Goal: Information Seeking & Learning: Learn about a topic

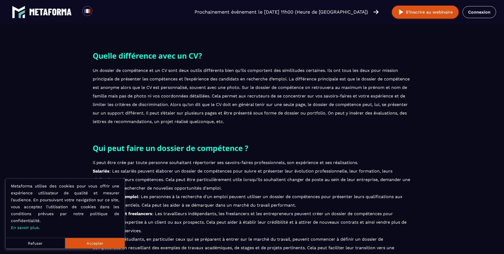
scroll to position [213, 0]
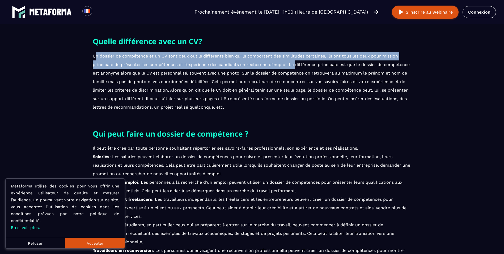
drag, startPoint x: 94, startPoint y: 52, endPoint x: 296, endPoint y: 65, distance: 202.5
click at [296, 65] on p "Un dossier de compétence et un CV sont deux outils différents bien qu’ils compo…" at bounding box center [252, 82] width 319 height 60
drag, startPoint x: 296, startPoint y: 65, endPoint x: 257, endPoint y: 49, distance: 42.7
click at [257, 49] on div "Quelle différence avec un CV?" at bounding box center [252, 73] width 319 height 76
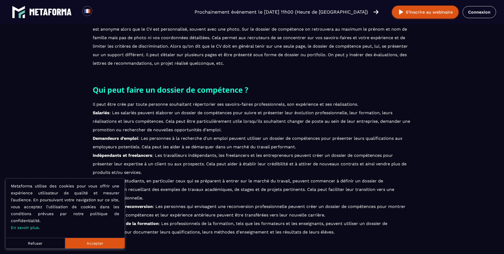
scroll to position [266, 0]
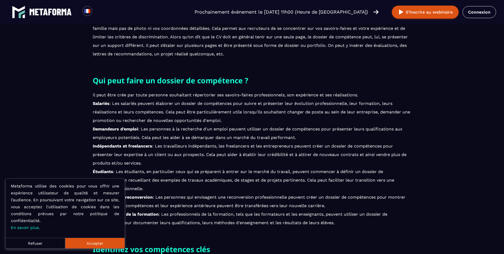
drag, startPoint x: 80, startPoint y: 93, endPoint x: 230, endPoint y: 123, distance: 152.3
click at [230, 123] on section "Qui peut faire un dossier de compétence ? Il peut être crée par toute personne …" at bounding box center [252, 150] width 488 height 153
drag, startPoint x: 82, startPoint y: 79, endPoint x: 246, endPoint y: 118, distance: 169.1
click at [246, 118] on section "Qui peut faire un dossier de compétence ? Il peut être crée par toute personne …" at bounding box center [252, 150] width 488 height 153
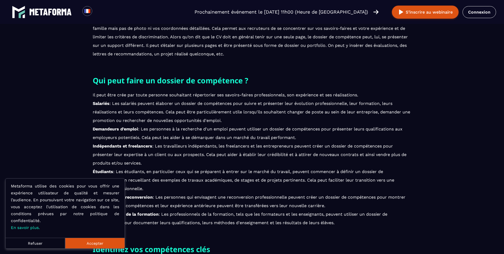
drag, startPoint x: 246, startPoint y: 118, endPoint x: 201, endPoint y: 59, distance: 74.0
drag, startPoint x: 86, startPoint y: 93, endPoint x: 237, endPoint y: 122, distance: 153.8
click at [237, 122] on section "Qui peut faire un dossier de compétence ? Il peut être crée par toute personne …" at bounding box center [252, 150] width 488 height 153
drag, startPoint x: 237, startPoint y: 122, endPoint x: 206, endPoint y: 72, distance: 59.3
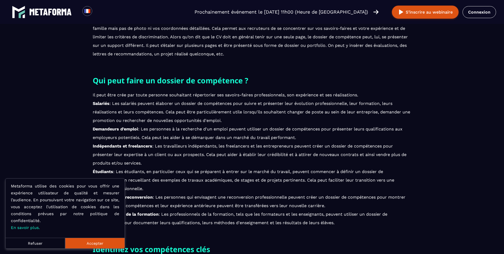
drag, startPoint x: 84, startPoint y: 91, endPoint x: 234, endPoint y: 123, distance: 153.5
click at [234, 123] on section "Qui peut faire un dossier de compétence ? Il peut être crée par toute personne …" at bounding box center [252, 150] width 488 height 153
click at [335, 78] on h2 "Qui peut faire un dossier de compétence ?" at bounding box center [252, 80] width 319 height 12
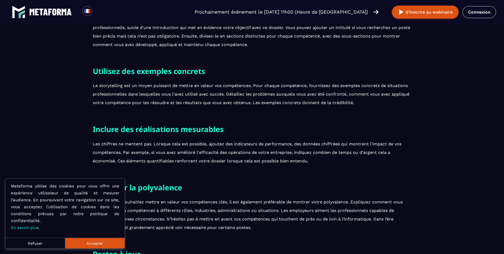
scroll to position [585, 0]
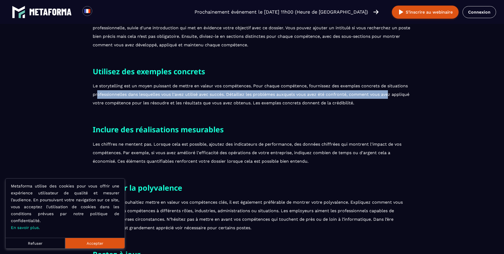
drag, startPoint x: 94, startPoint y: 95, endPoint x: 391, endPoint y: 92, distance: 297.3
click at [391, 92] on p "Le storytelling est un moyen puissant de mettre en valeur vos compétences. Pour…" at bounding box center [252, 95] width 319 height 26
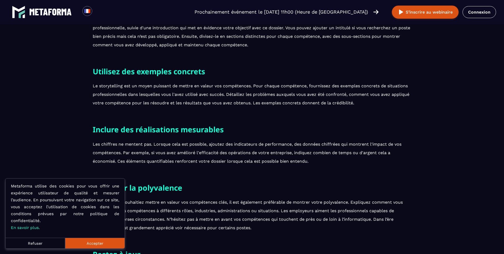
drag, startPoint x: 391, startPoint y: 92, endPoint x: 328, endPoint y: 79, distance: 65.2
click at [328, 79] on div "Utilisez des exemples concrets Le storytelling est un moyen puissant de mettre …" at bounding box center [252, 86] width 319 height 42
drag, startPoint x: 87, startPoint y: 103, endPoint x: 379, endPoint y: 101, distance: 291.7
click at [379, 101] on section "Utilisez des exemples concrets Le storytelling est un moyen puissant de mettre …" at bounding box center [252, 86] width 488 height 42
drag, startPoint x: 379, startPoint y: 101, endPoint x: 386, endPoint y: 111, distance: 12.6
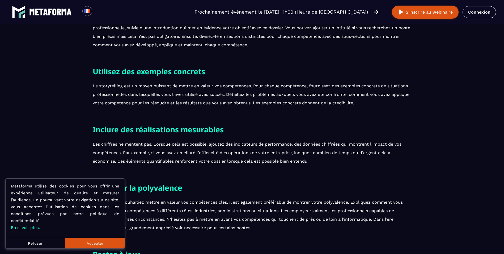
click at [386, 111] on div "Blog Dossier de compétences : comment mettre en valeur votre savoir-faire profe…" at bounding box center [252, 26] width 504 height 1223
drag, startPoint x: 376, startPoint y: 103, endPoint x: 91, endPoint y: 74, distance: 286.8
click at [91, 74] on section "Utilisez des exemples concrets Le storytelling est un moyen puissant de mettre …" at bounding box center [252, 86] width 488 height 42
drag, startPoint x: 91, startPoint y: 74, endPoint x: 73, endPoint y: 79, distance: 18.4
click at [73, 79] on section "Utilisez des exemples concrets Le storytelling est un moyen puissant de mettre …" at bounding box center [252, 86] width 488 height 42
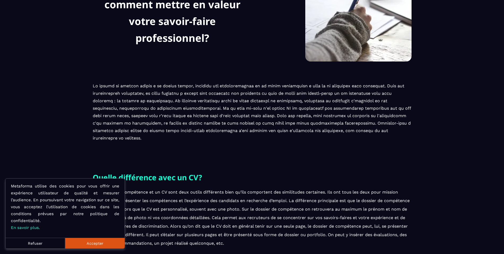
scroll to position [80, 0]
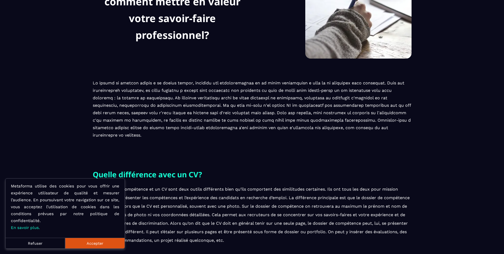
drag, startPoint x: 85, startPoint y: 82, endPoint x: 114, endPoint y: 137, distance: 61.7
click at [114, 137] on section "Blog Dossier de compétences : comment mettre en valeur votre savoir-faire profe…" at bounding box center [252, 60] width 488 height 216
click at [62, 94] on section "Blog Dossier de compétences : comment mettre en valeur votre savoir-faire profe…" at bounding box center [252, 60] width 488 height 216
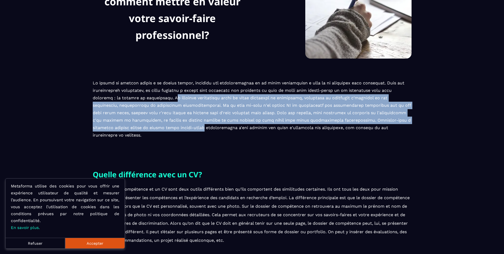
drag, startPoint x: 154, startPoint y: 99, endPoint x: 182, endPoint y: 131, distance: 42.2
click at [182, 131] on p at bounding box center [252, 109] width 319 height 60
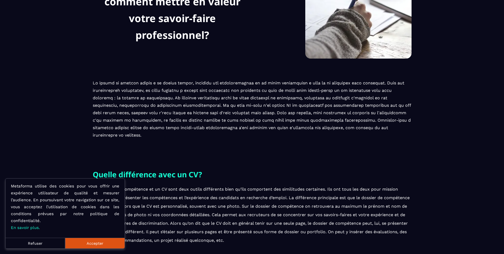
click at [100, 62] on div "Blog Dossier de compétences : comment mettre en valeur votre savoir-faire profe…" at bounding box center [252, 15] width 319 height 127
